Goal: Task Accomplishment & Management: Manage account settings

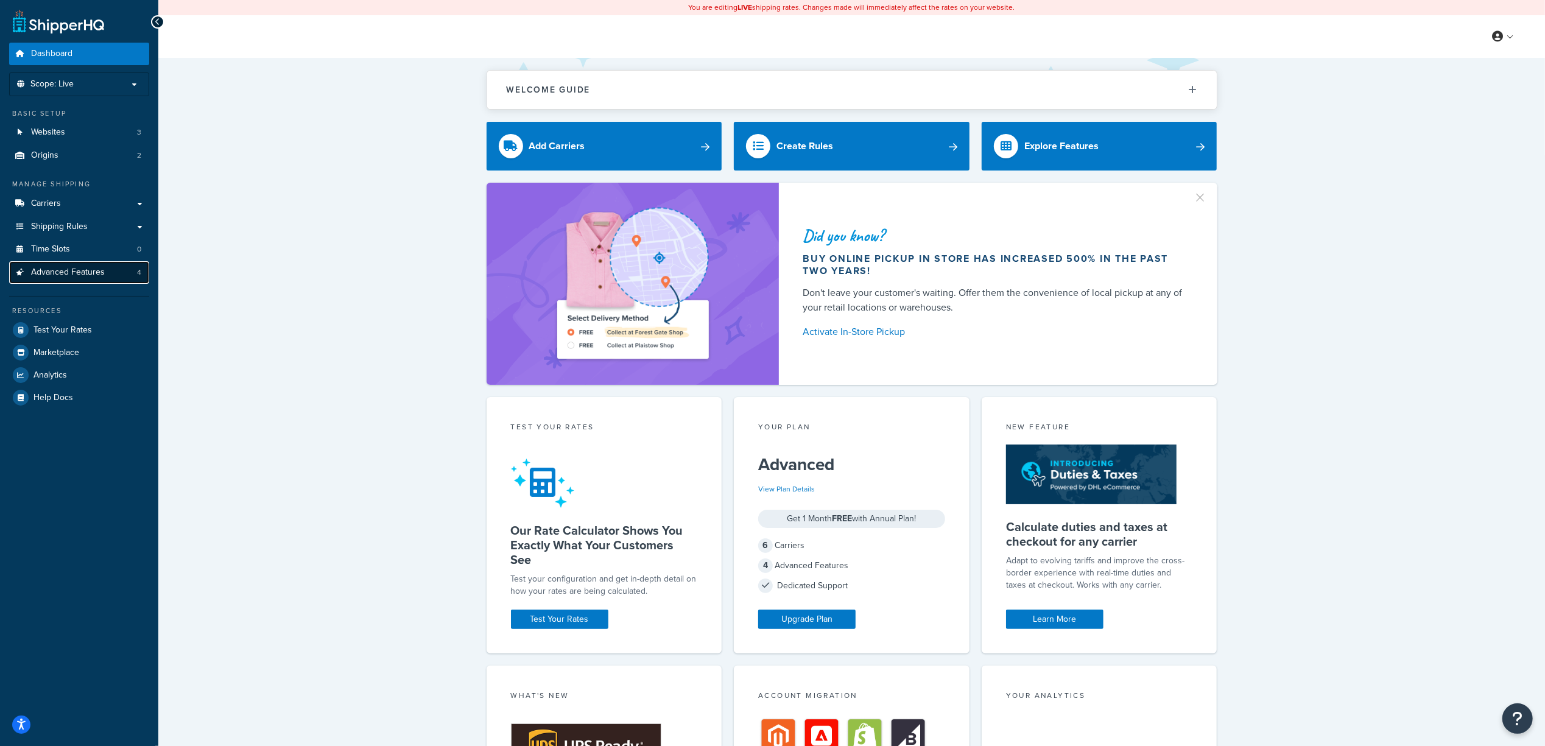
click at [102, 272] on span "Advanced Features" at bounding box center [68, 272] width 74 height 10
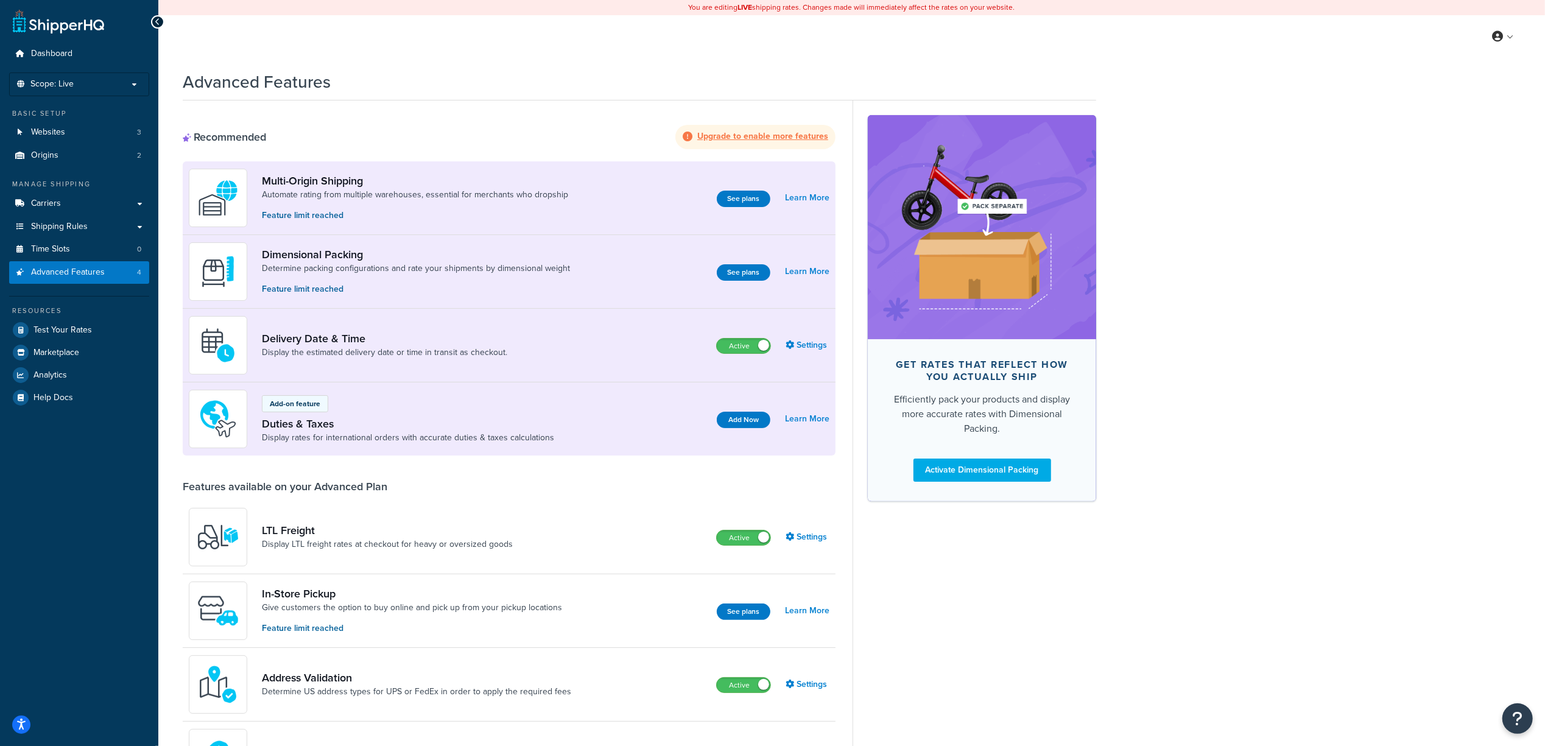
click at [768, 142] on strong "Upgrade to enable more features" at bounding box center [762, 136] width 131 height 13
click at [777, 137] on strong "Upgrade to enable more features" at bounding box center [762, 136] width 131 height 13
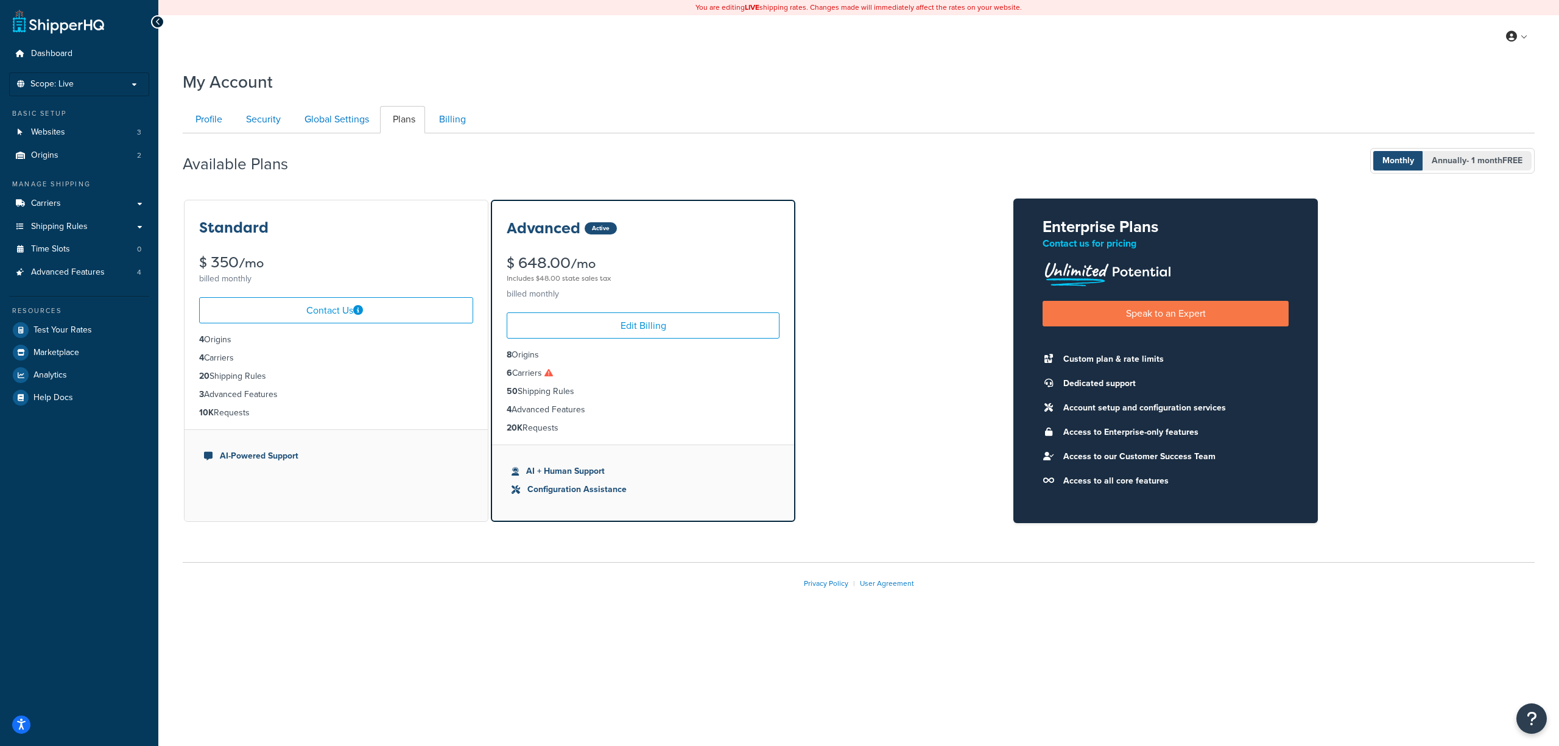
click at [1493, 159] on span "- 1 month FREE" at bounding box center [1495, 160] width 56 height 13
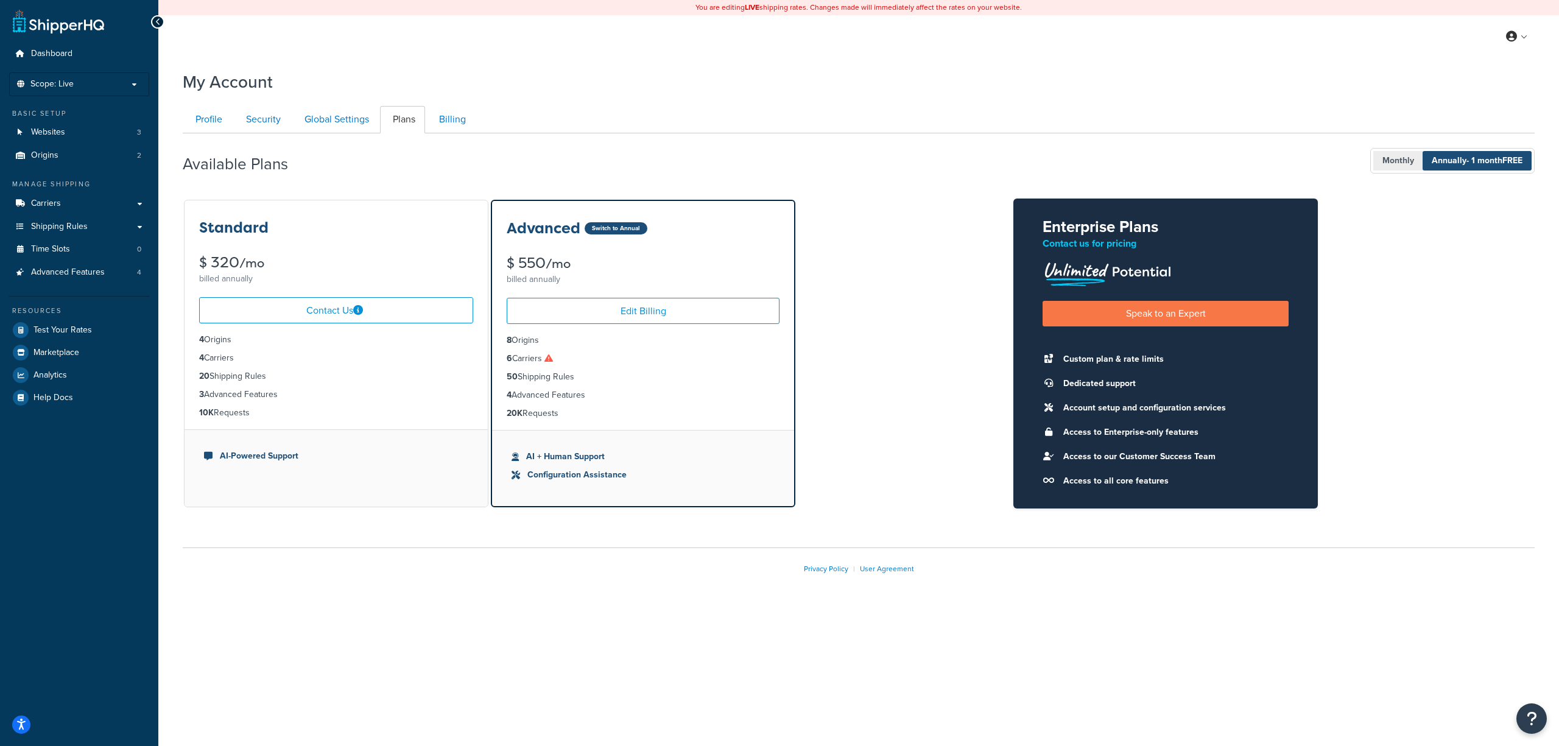
click at [1383, 156] on span "Monthly" at bounding box center [1398, 160] width 50 height 19
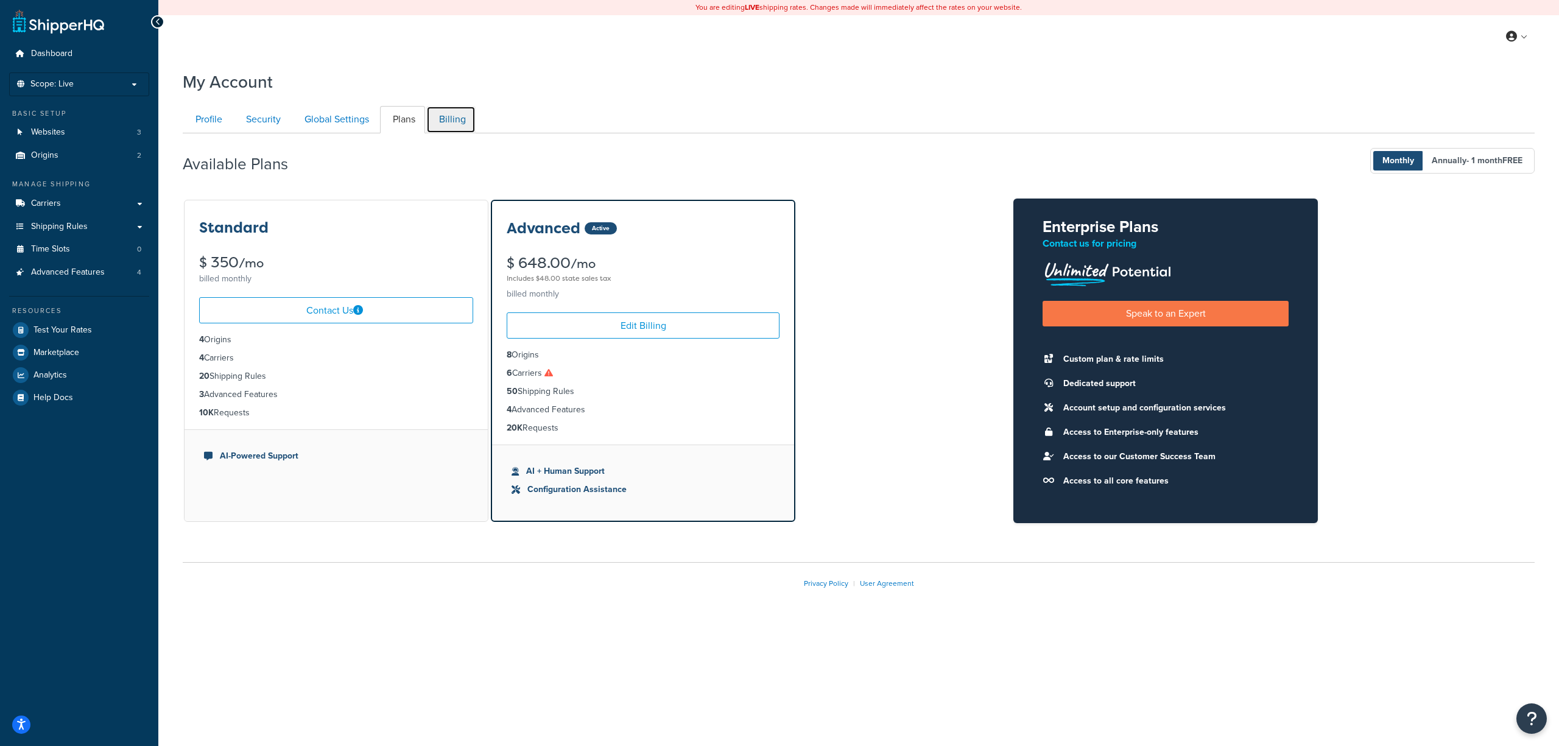
click at [446, 127] on link "Billing" at bounding box center [450, 119] width 49 height 27
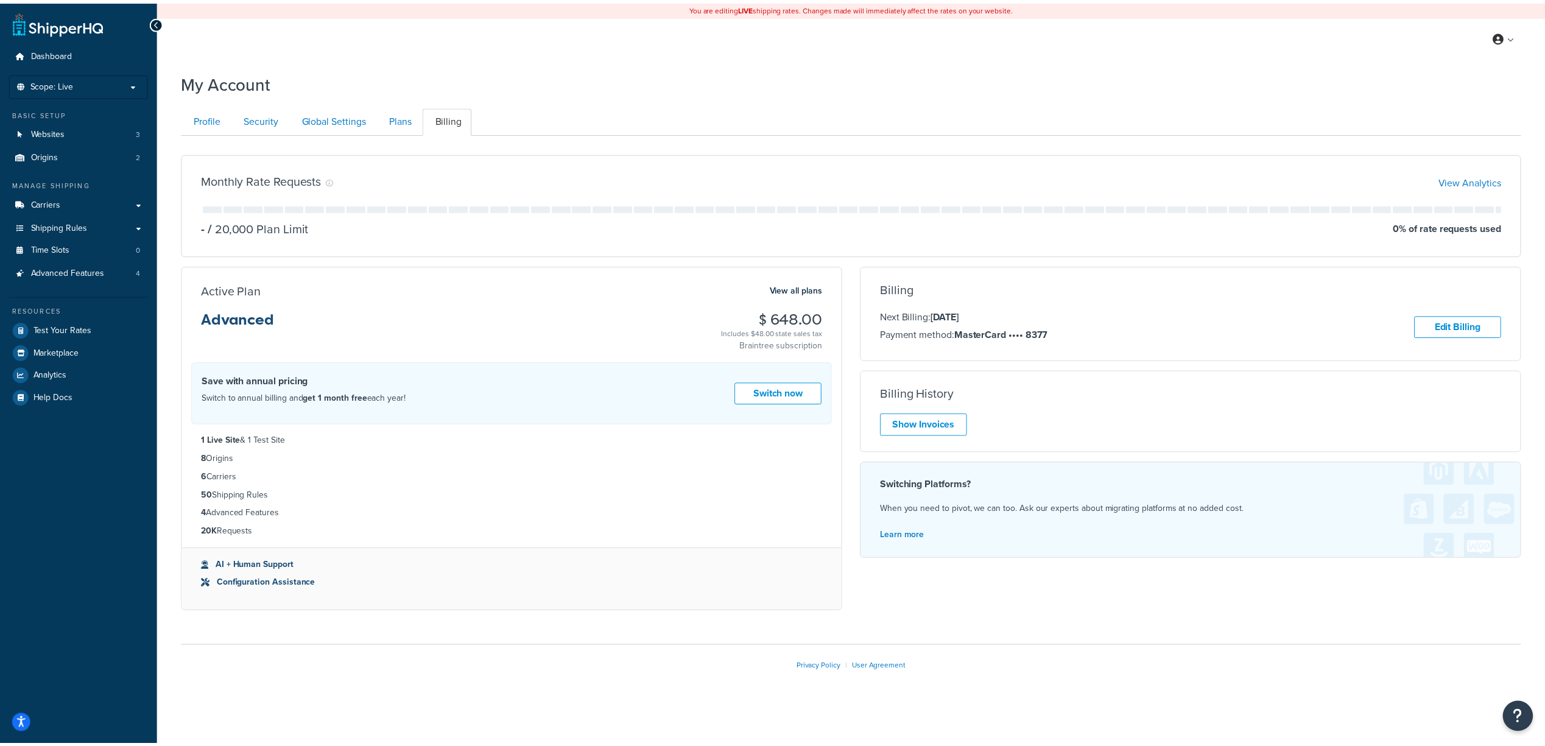
scroll to position [11, 0]
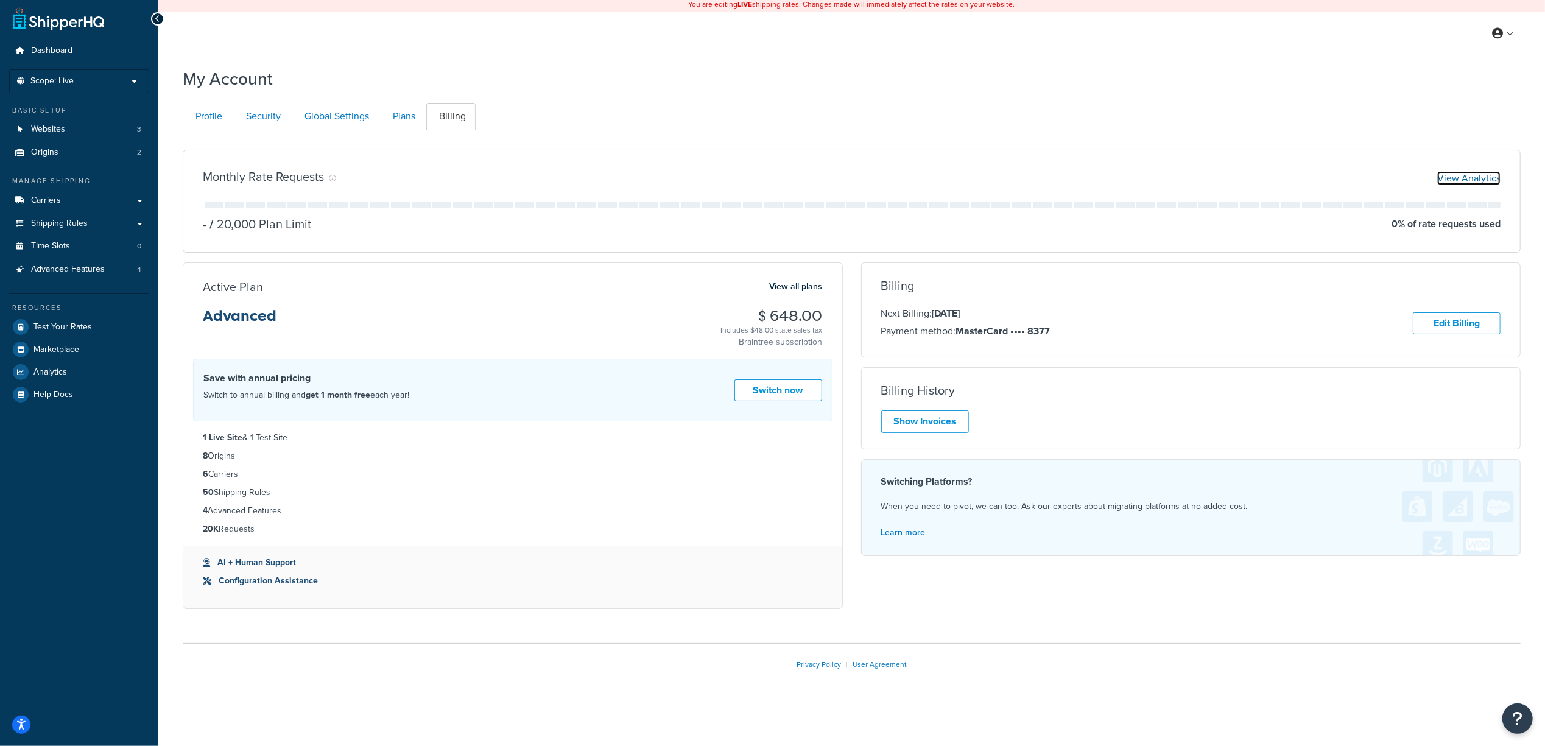
click at [1467, 171] on link "View Analytics" at bounding box center [1468, 178] width 63 height 14
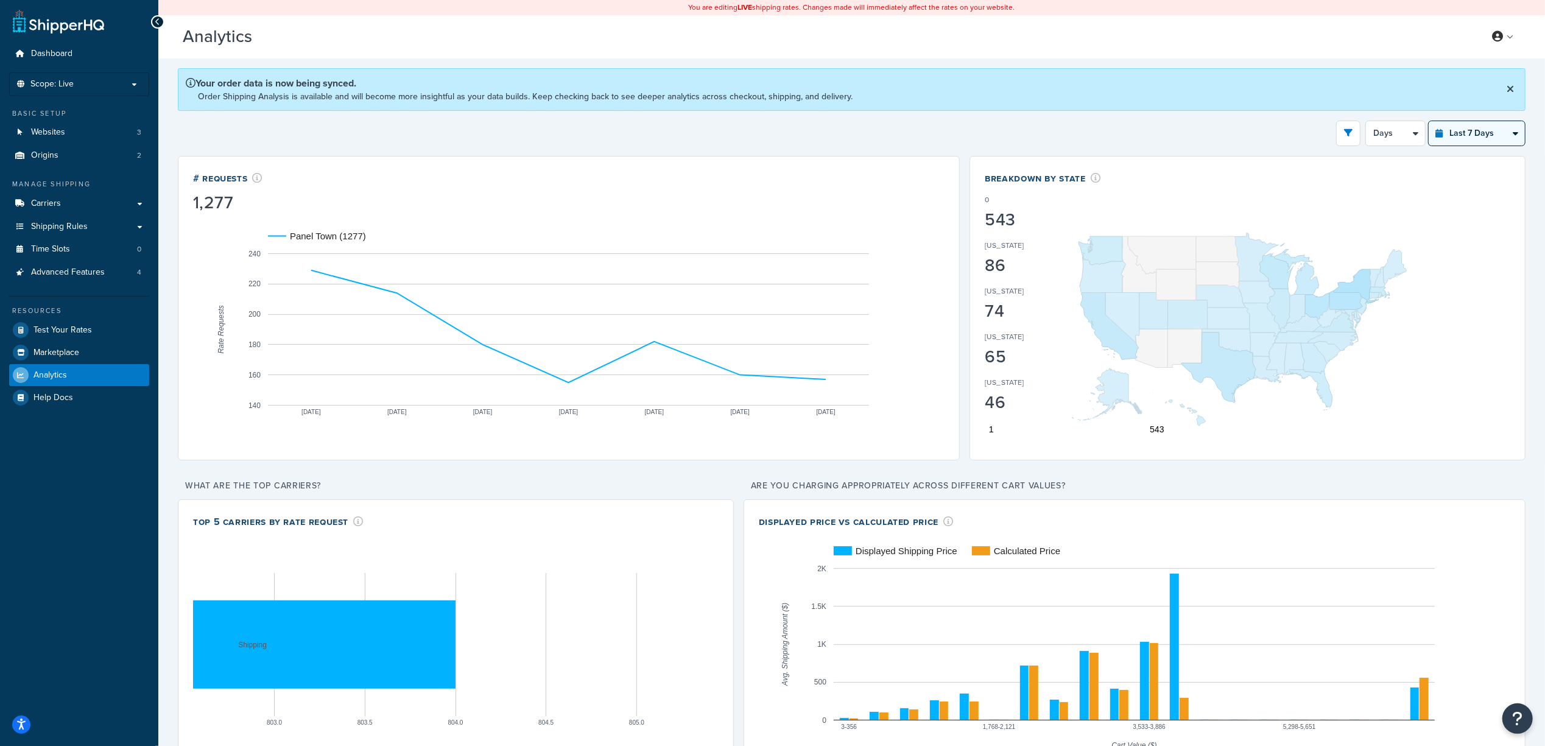
click at [1467, 138] on select "Last 24 Hours Last 7 Days Last 30 Days Last 3 Months Last 6 Months Last 12 Mont…" at bounding box center [1477, 133] width 96 height 24
select select "last_6_months"
click at [1429, 121] on select "Last 24 Hours Last 7 Days Last 30 Days Last 3 Months Last 6 Months Last 12 Mont…" at bounding box center [1477, 133] width 96 height 24
select select "1w"
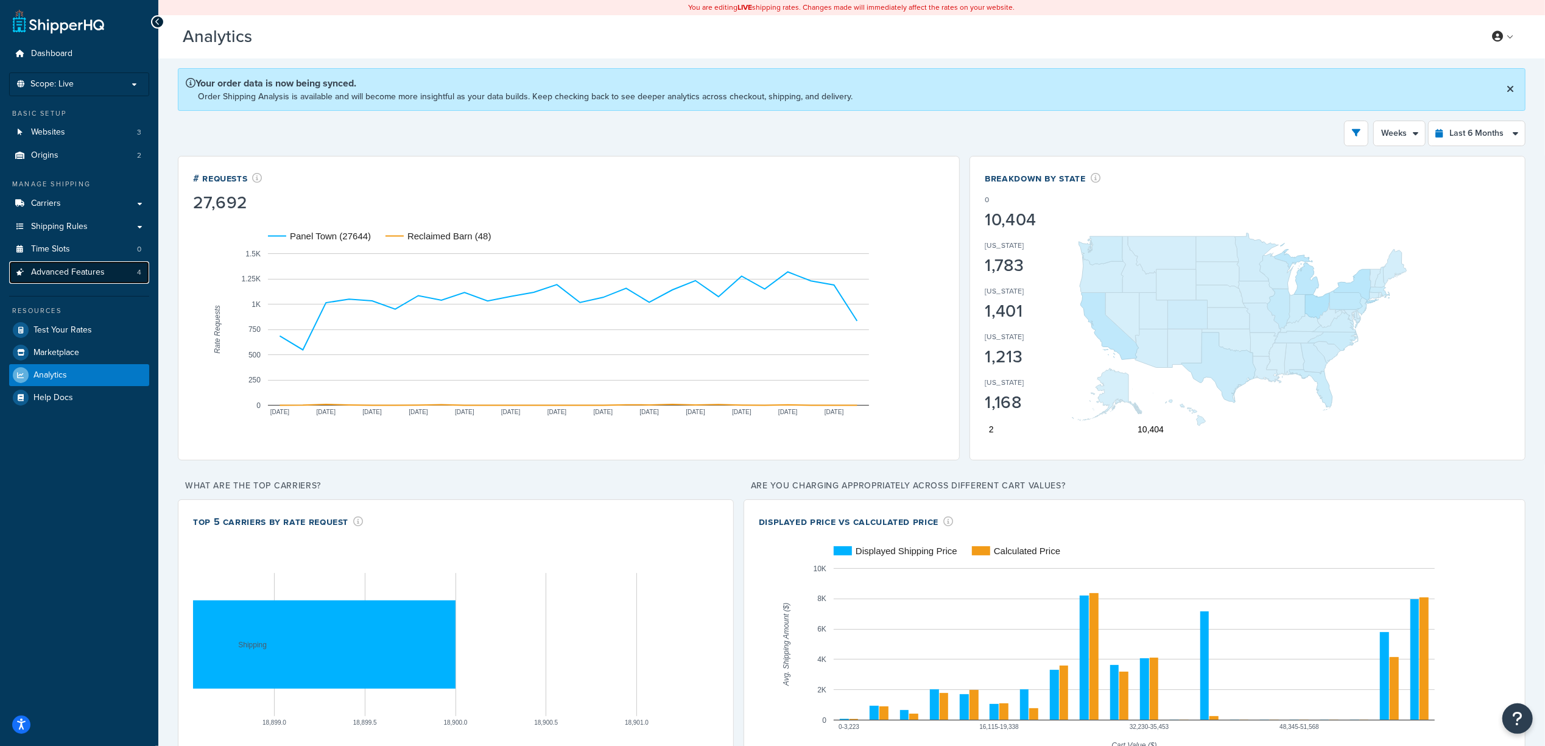
click at [102, 277] on span "Advanced Features" at bounding box center [68, 272] width 74 height 10
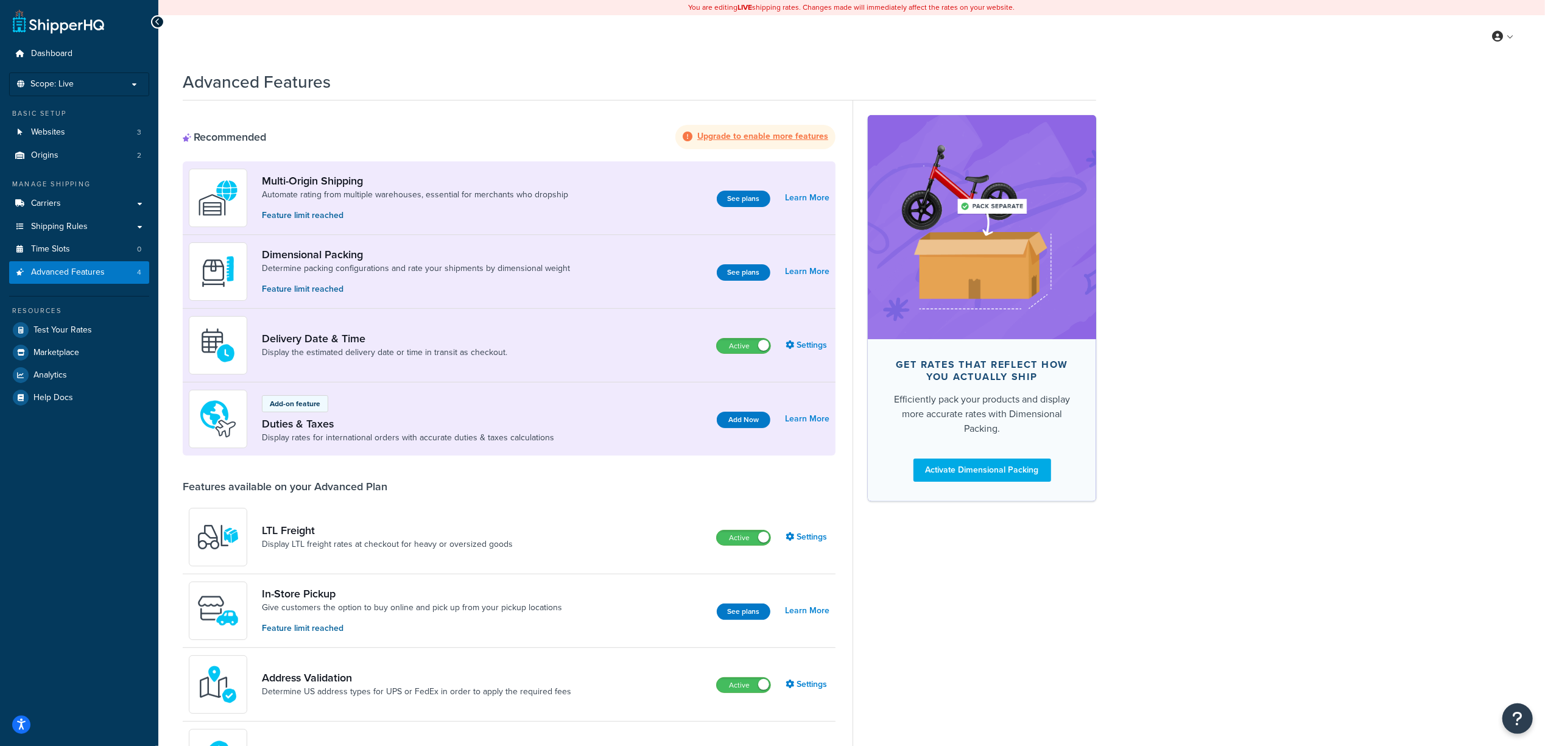
click at [758, 132] on strong "Upgrade to enable more features" at bounding box center [762, 136] width 131 height 13
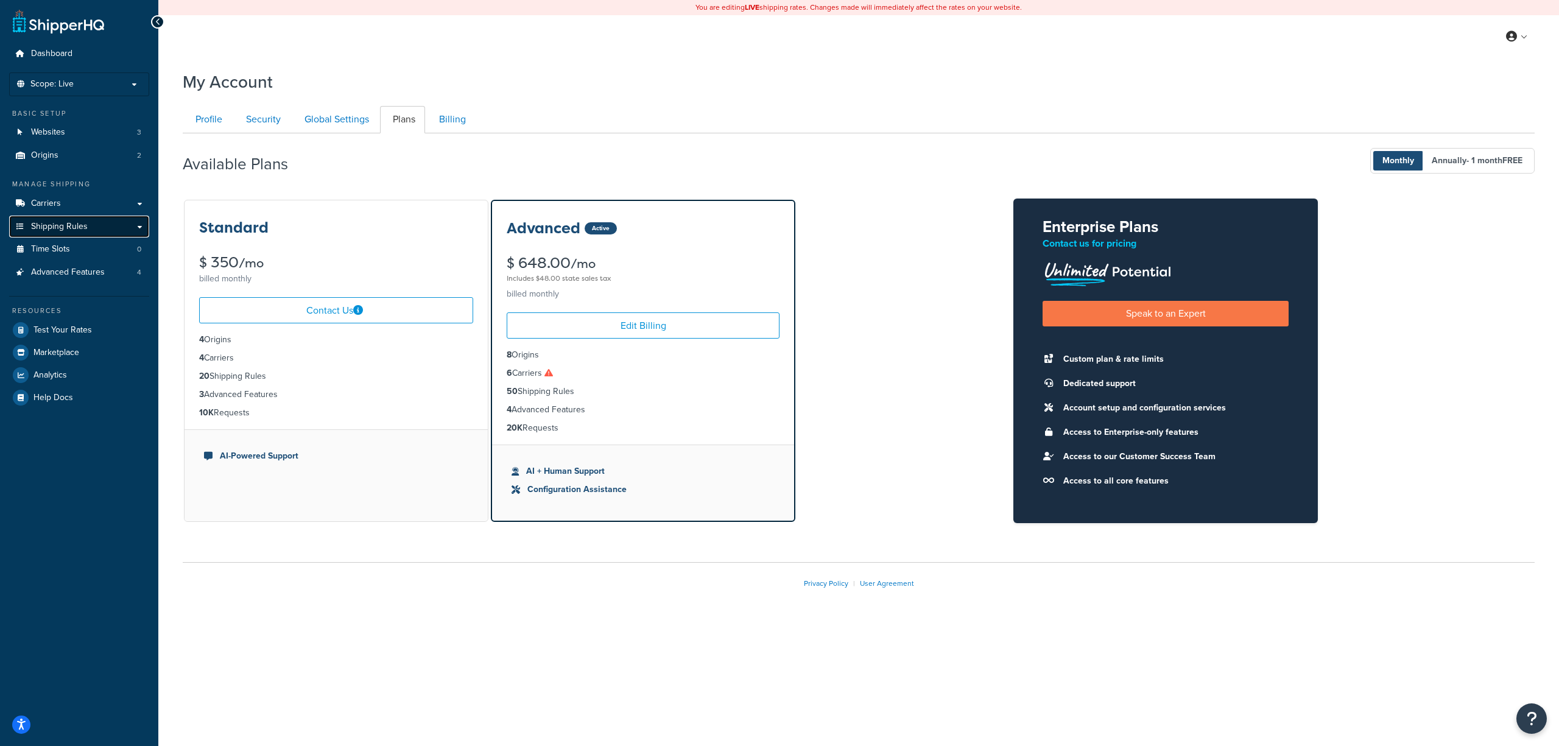
click at [142, 232] on link "Shipping Rules" at bounding box center [79, 227] width 140 height 23
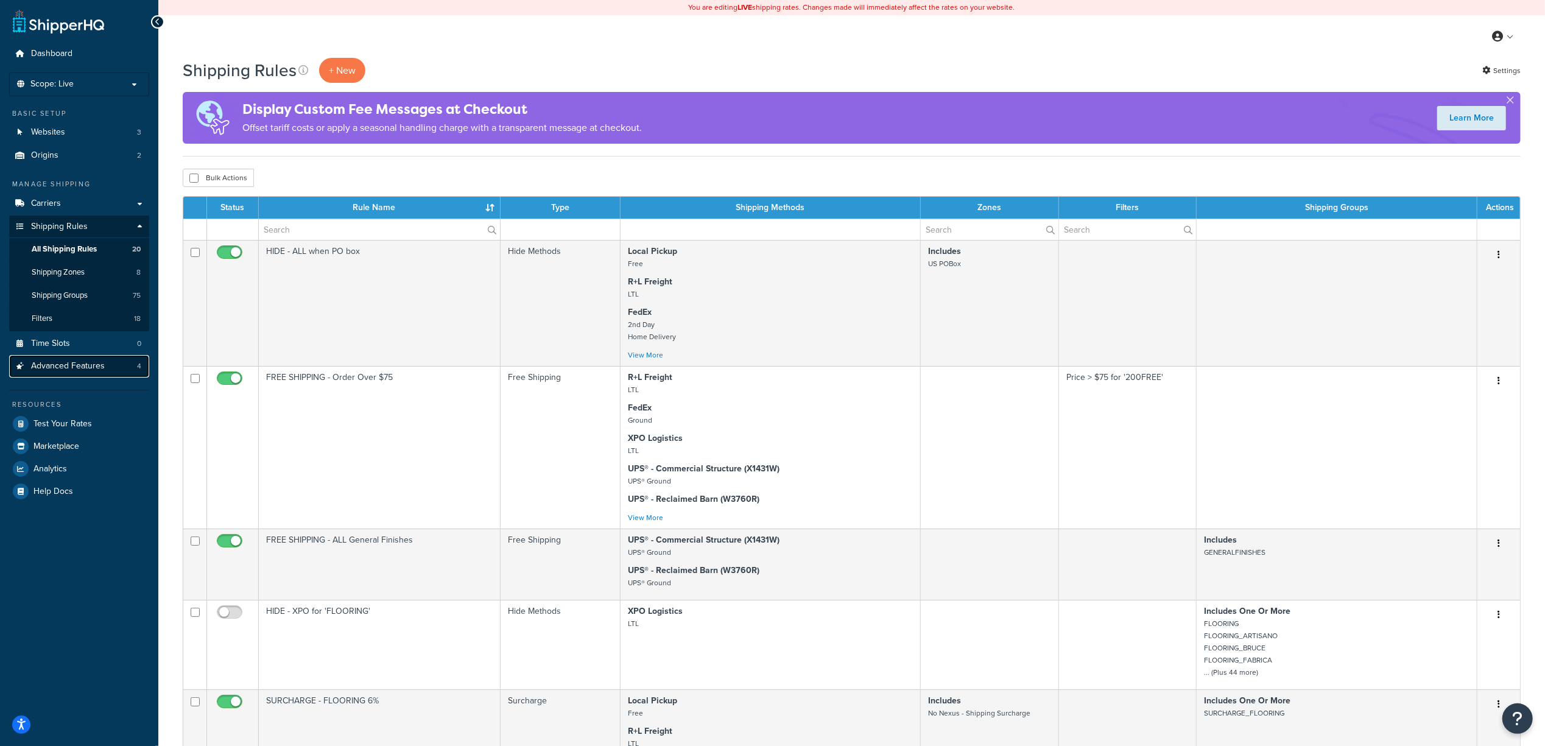
click at [91, 371] on span "Advanced Features" at bounding box center [68, 366] width 74 height 10
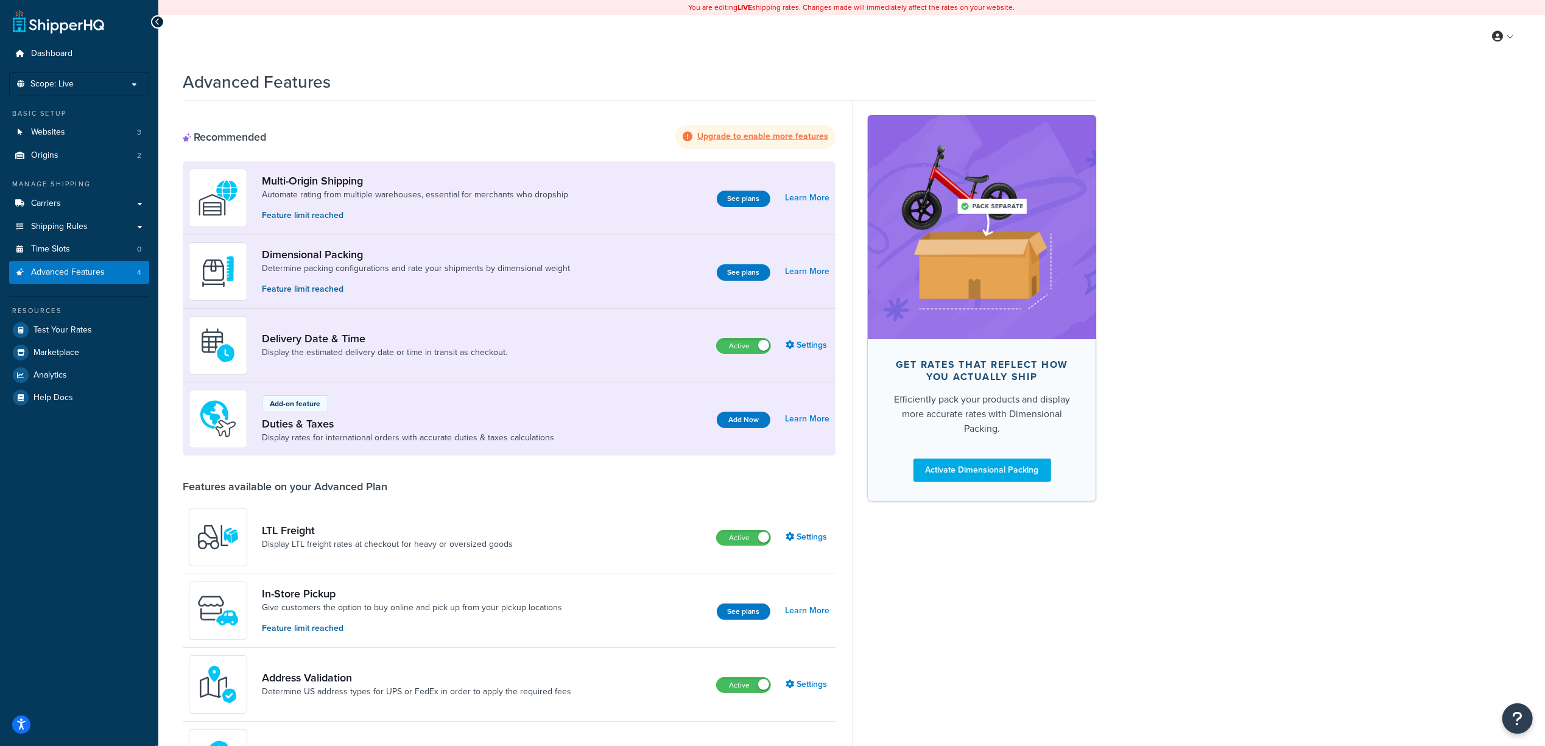
click at [784, 136] on strong "Upgrade to enable more features" at bounding box center [762, 136] width 131 height 13
